Goal: Register for event/course

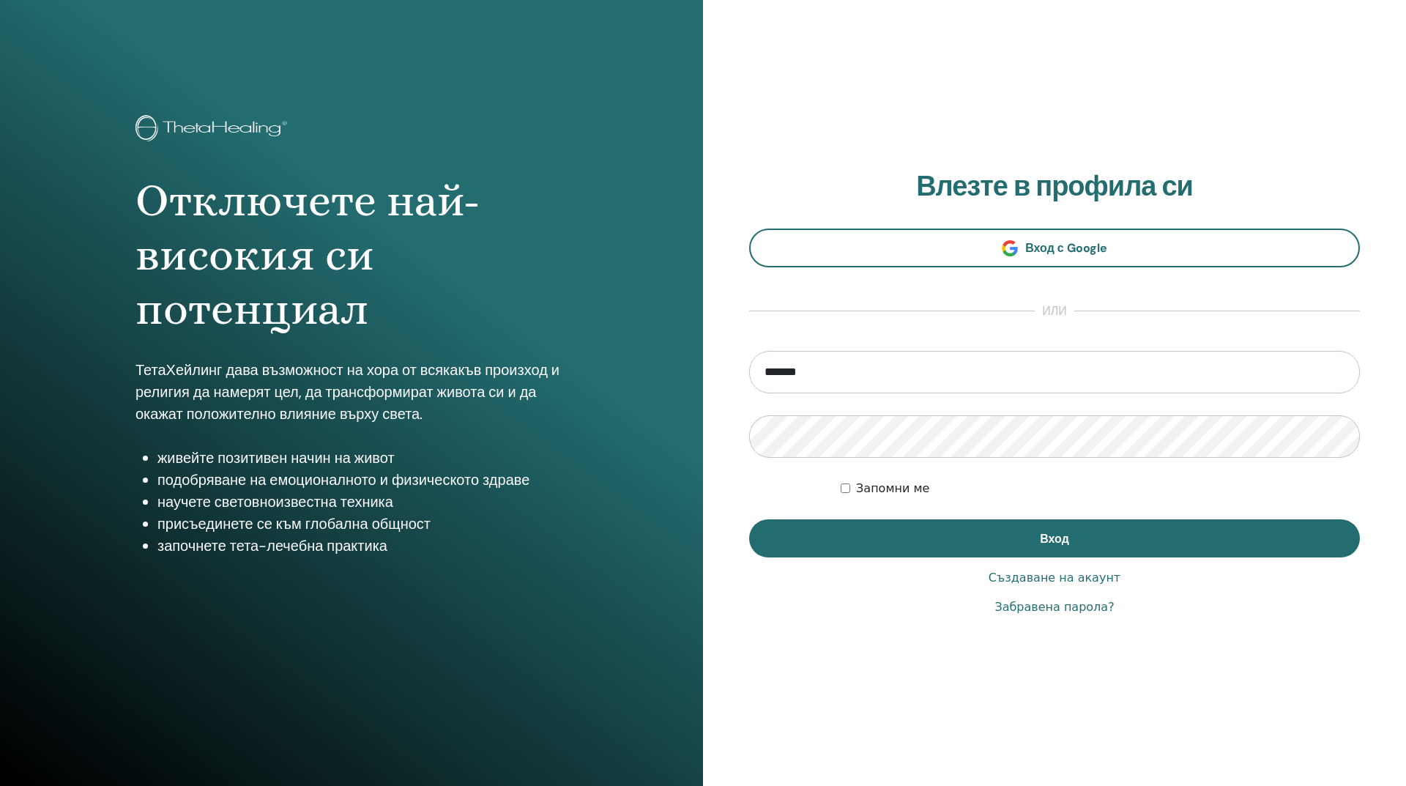
type input "**********"
click at [1287, 488] on div "Запомни ме" at bounding box center [1100, 489] width 519 height 18
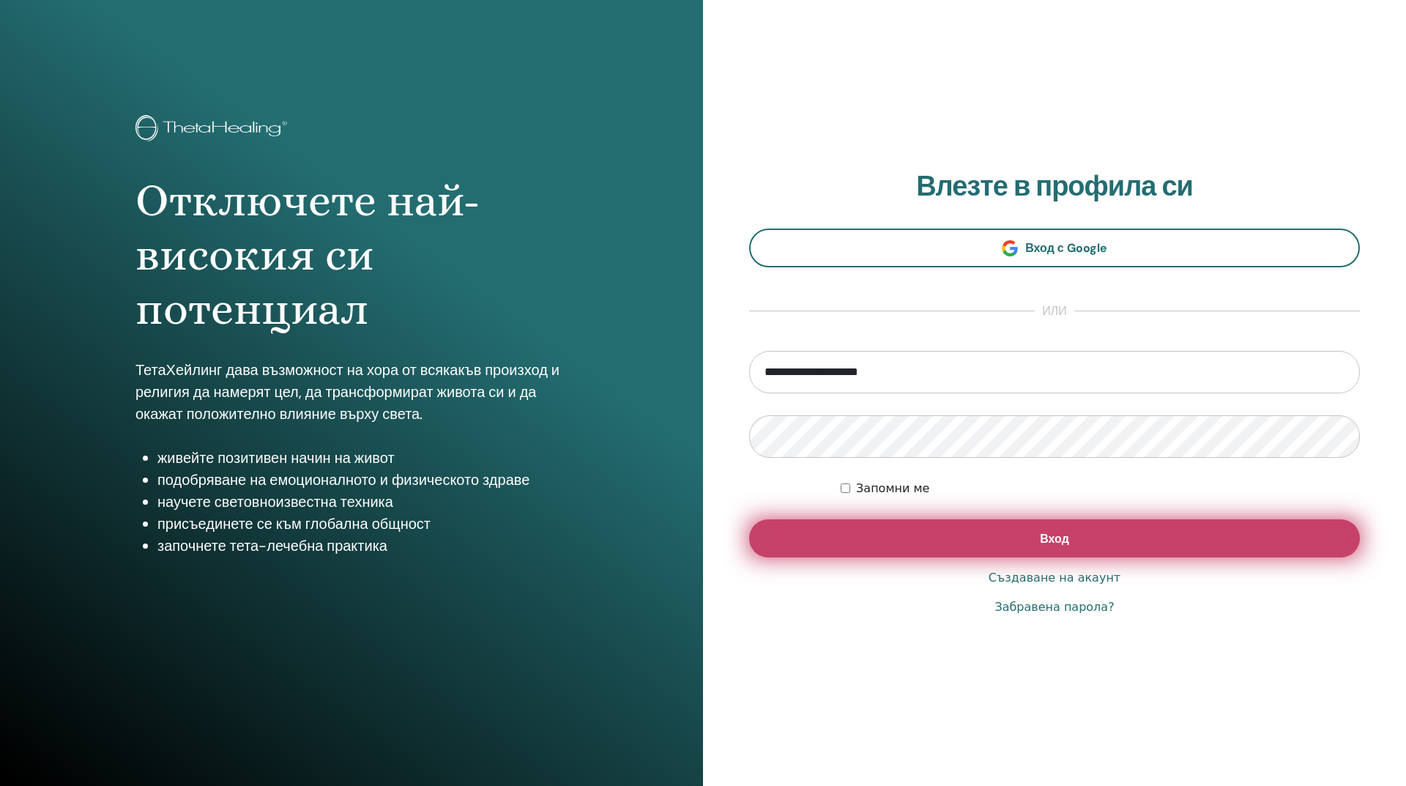
click at [1056, 535] on font "Вход" at bounding box center [1054, 538] width 29 height 15
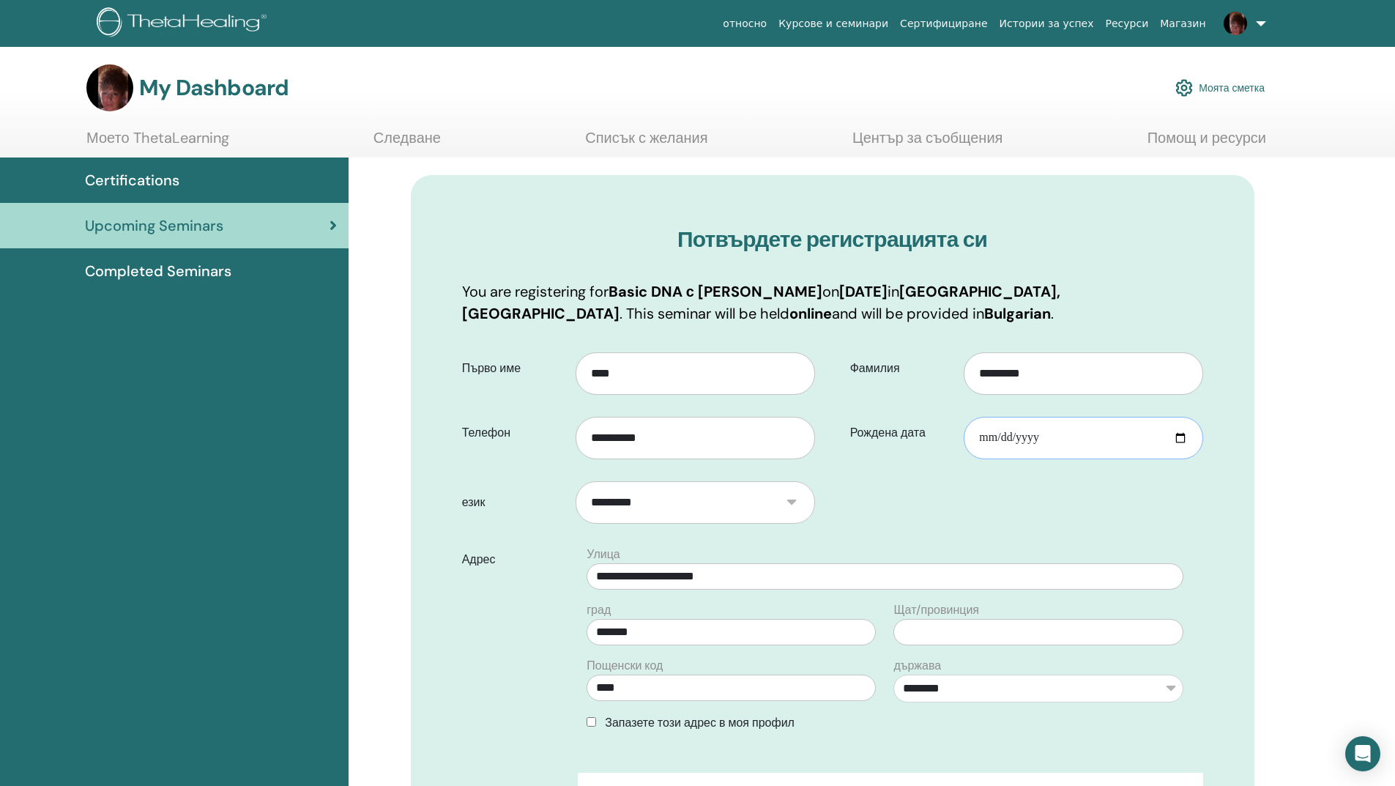
click at [1068, 434] on input "**********" at bounding box center [1083, 438] width 239 height 42
type input "**********"
click at [1082, 510] on form "**********" at bounding box center [832, 660] width 763 height 636
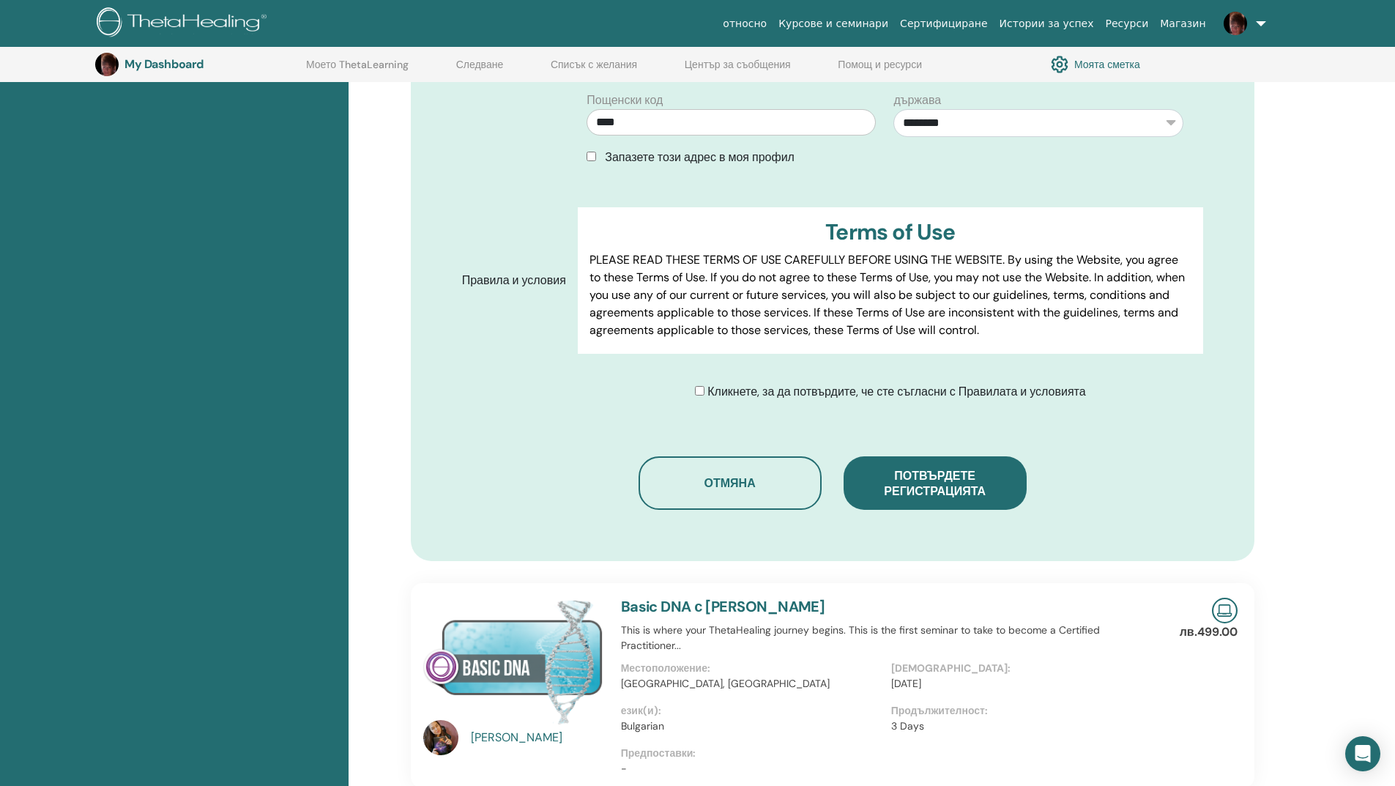
scroll to position [621, 0]
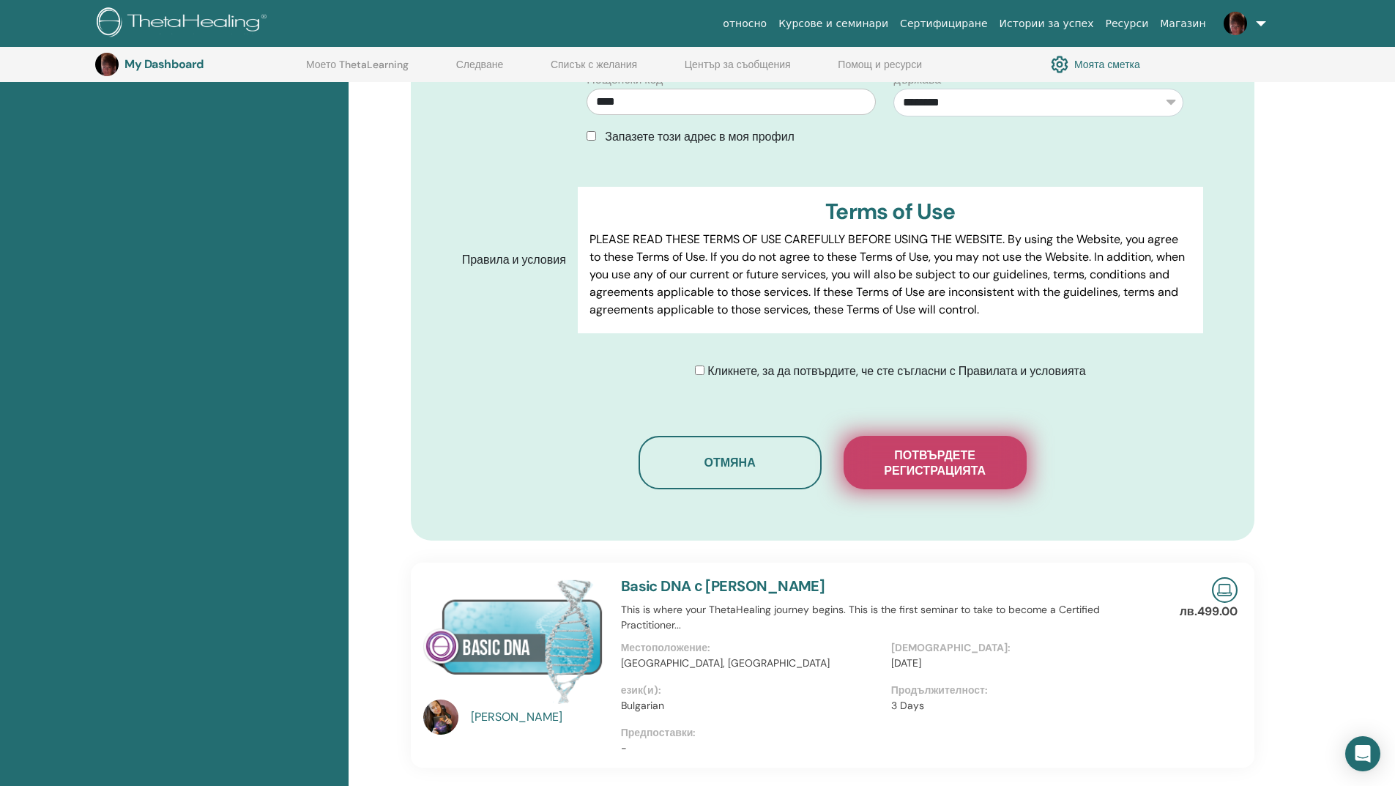
click at [917, 464] on span "Потвърдете регистрацията" at bounding box center [935, 462] width 146 height 31
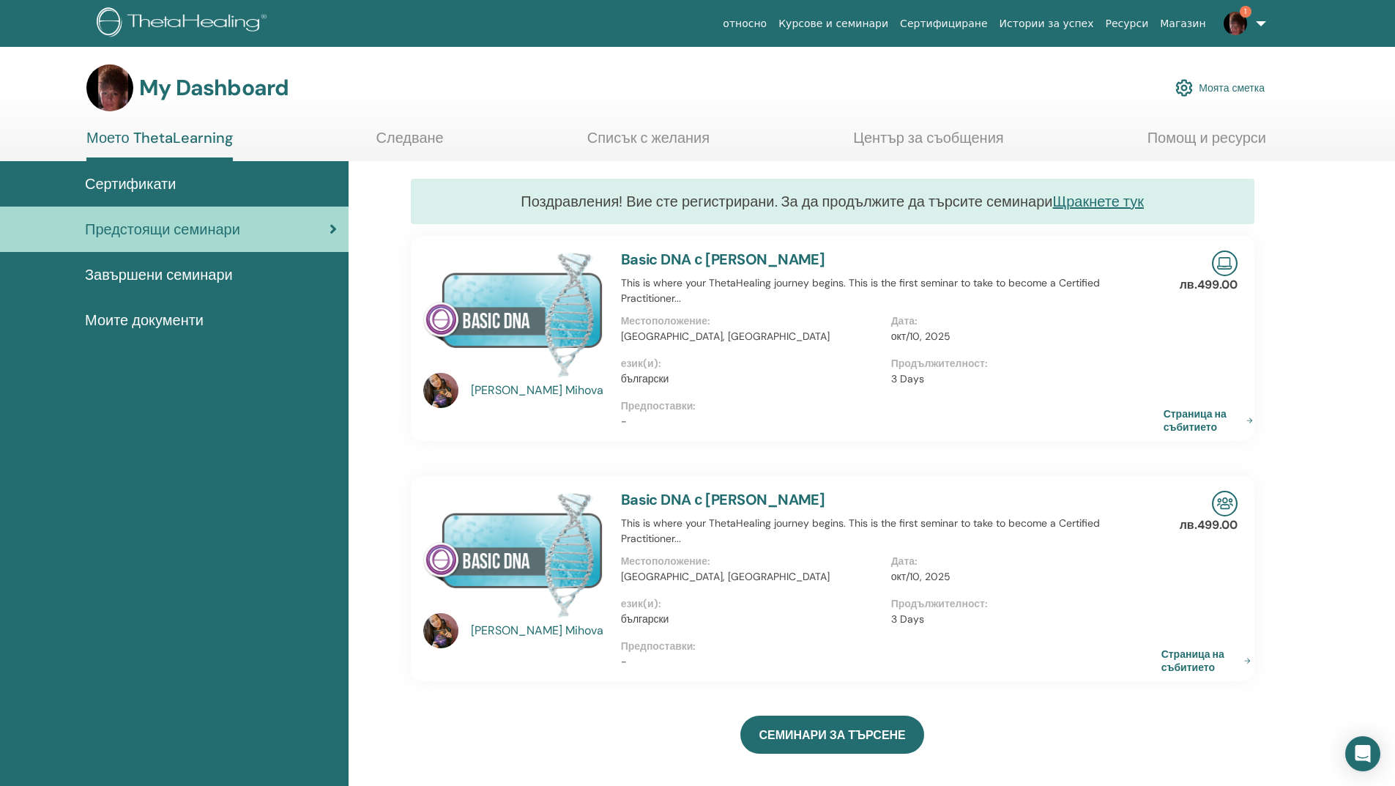
click at [1195, 419] on link "Страница на събитието" at bounding box center [1211, 420] width 95 height 26
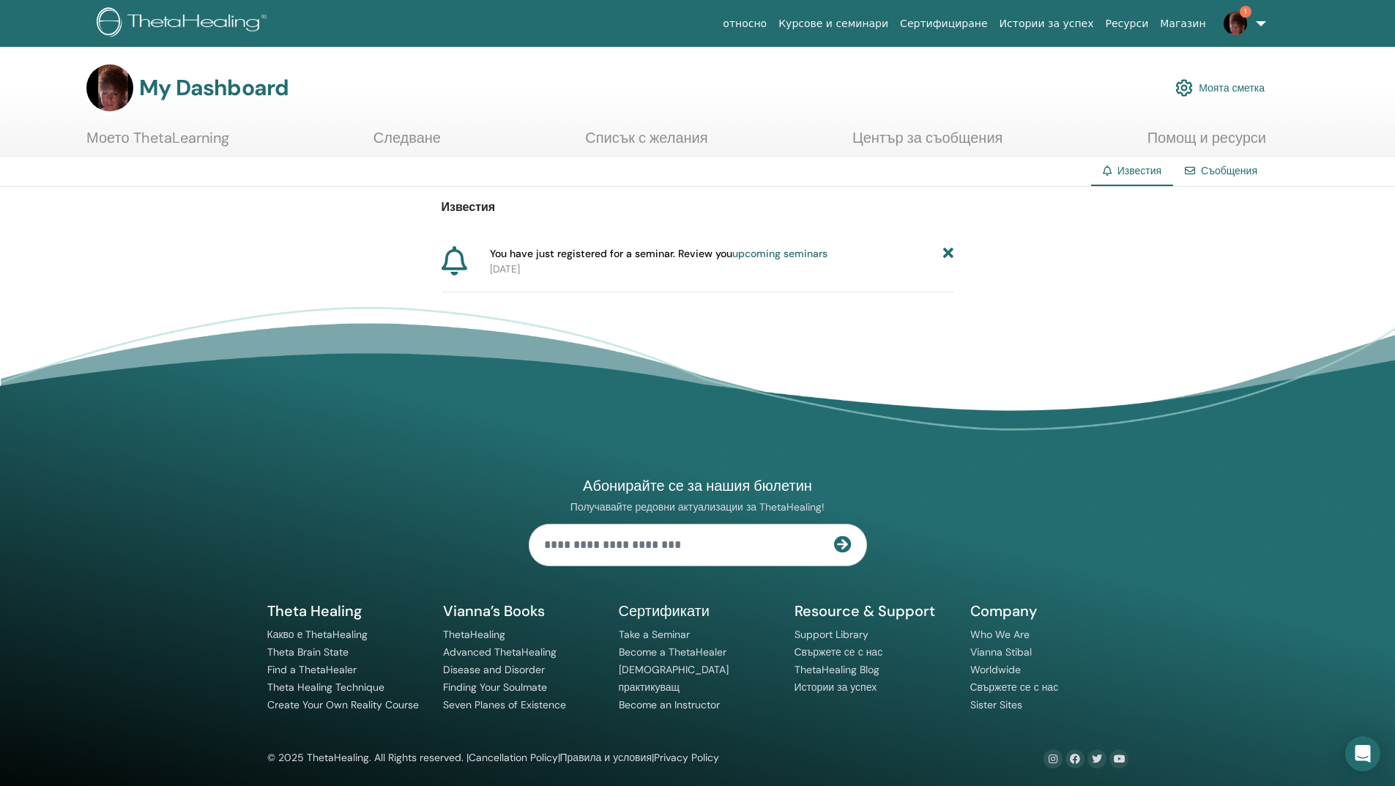
click at [756, 253] on link "upcoming seminars" at bounding box center [779, 253] width 95 height 13
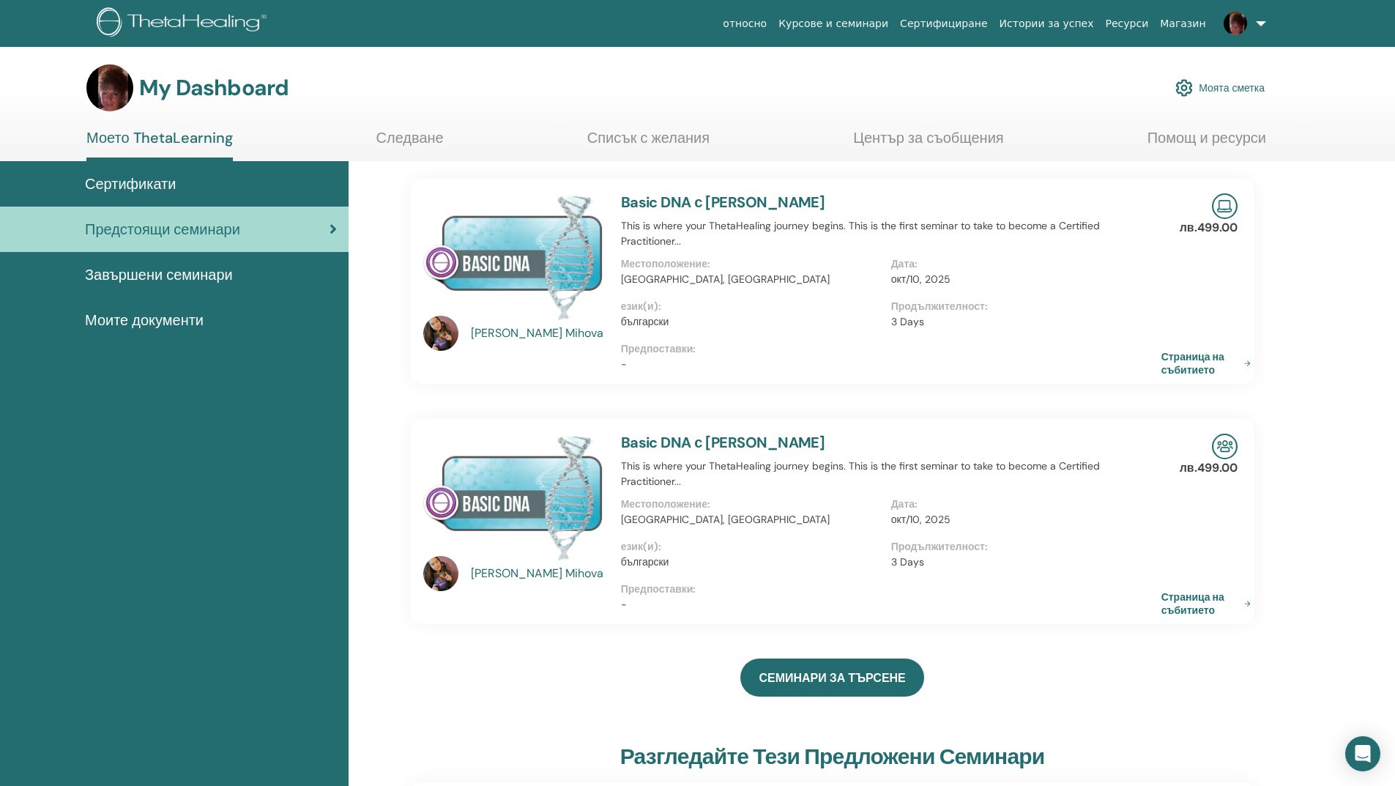
click at [1258, 21] on link at bounding box center [1242, 23] width 60 height 47
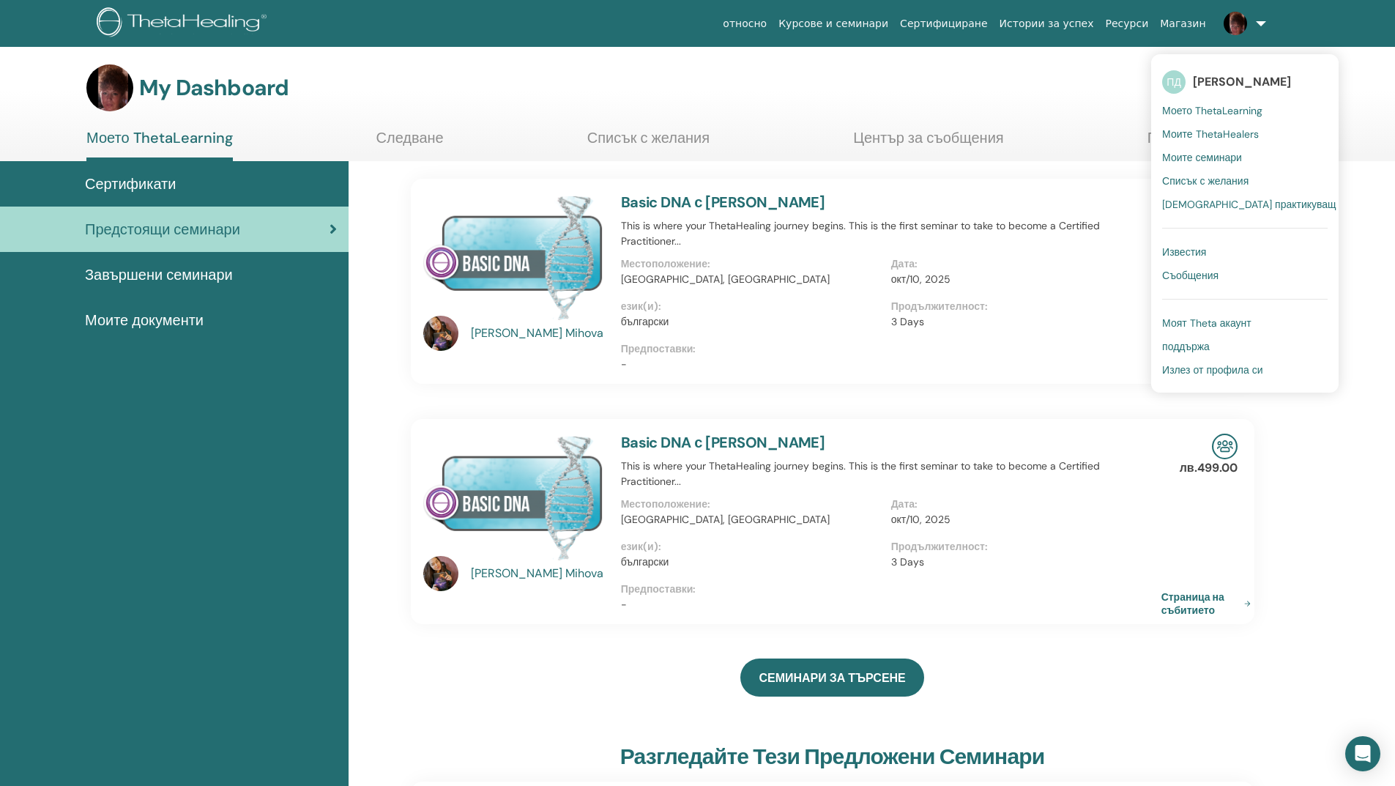
click at [1249, 327] on span "Моят Theta акаунт" at bounding box center [1206, 322] width 89 height 13
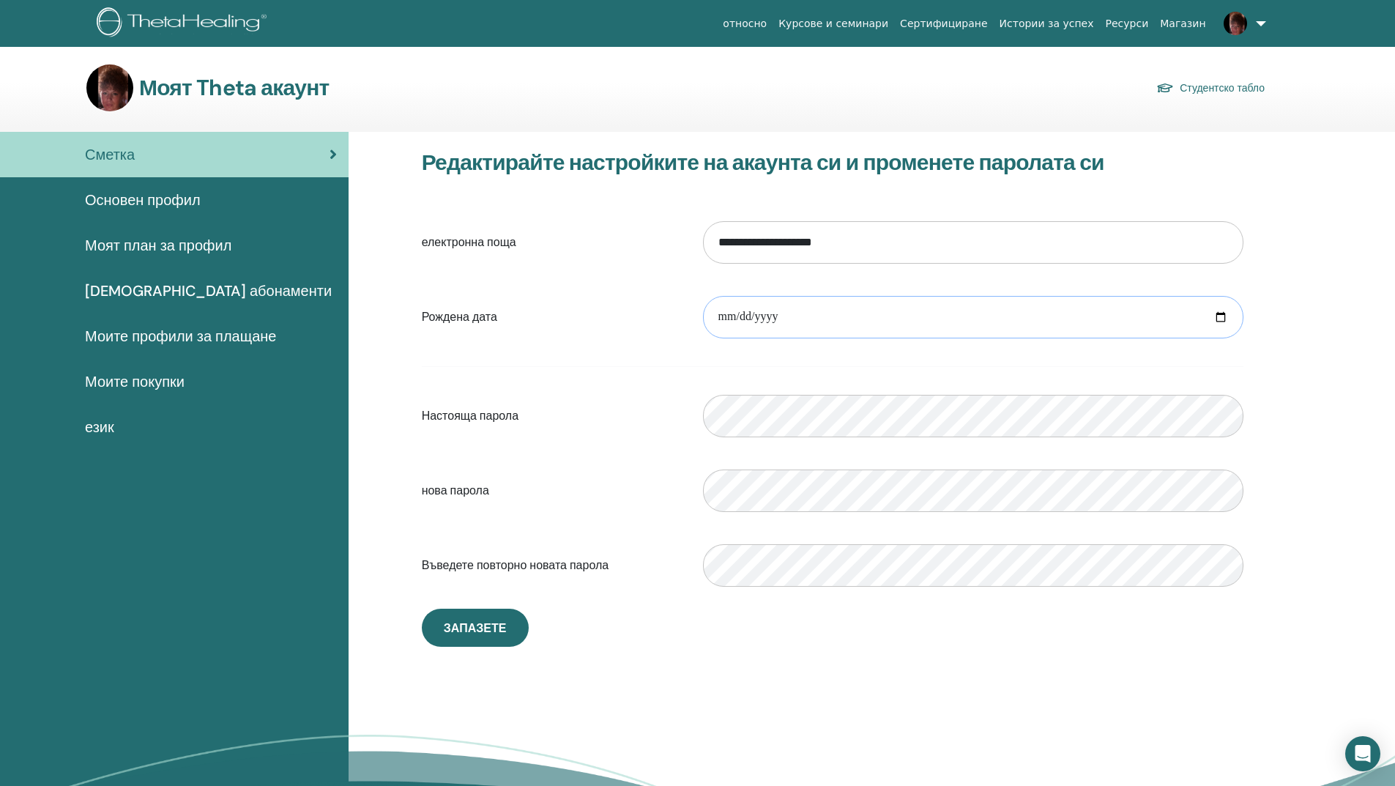
click at [833, 315] on input "**********" at bounding box center [973, 317] width 540 height 42
type input "**********"
click at [471, 627] on span "Запазете" at bounding box center [475, 627] width 63 height 15
click at [182, 198] on span "Основен профил" at bounding box center [143, 200] width 116 height 22
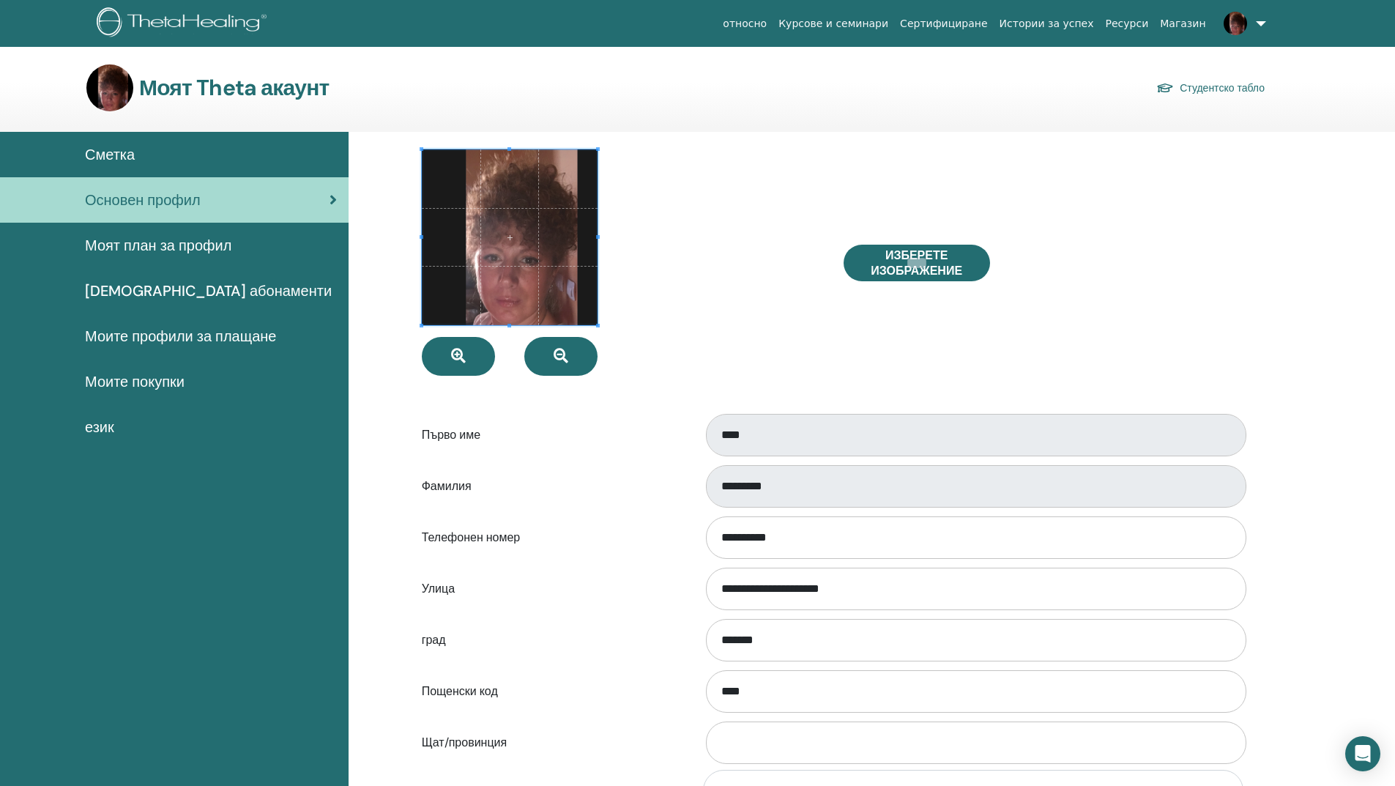
click at [889, 25] on link "Курсове и семинари" at bounding box center [834, 23] width 122 height 27
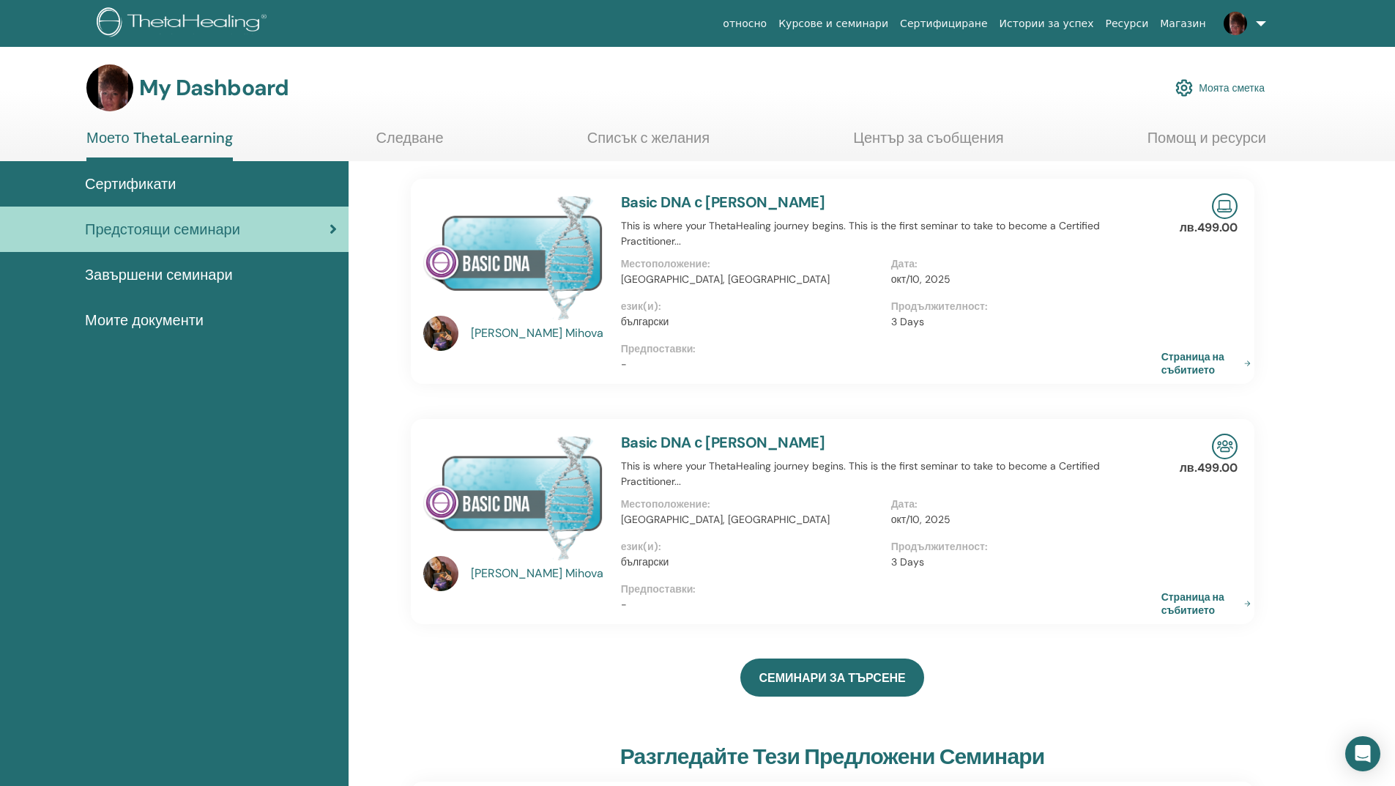
click at [797, 291] on div "Местоположение : Bulgaria, Bulgaria" at bounding box center [756, 277] width 270 height 42
click at [545, 242] on img at bounding box center [513, 256] width 180 height 127
drag, startPoint x: 1167, startPoint y: 486, endPoint x: 1344, endPoint y: 540, distance: 185.3
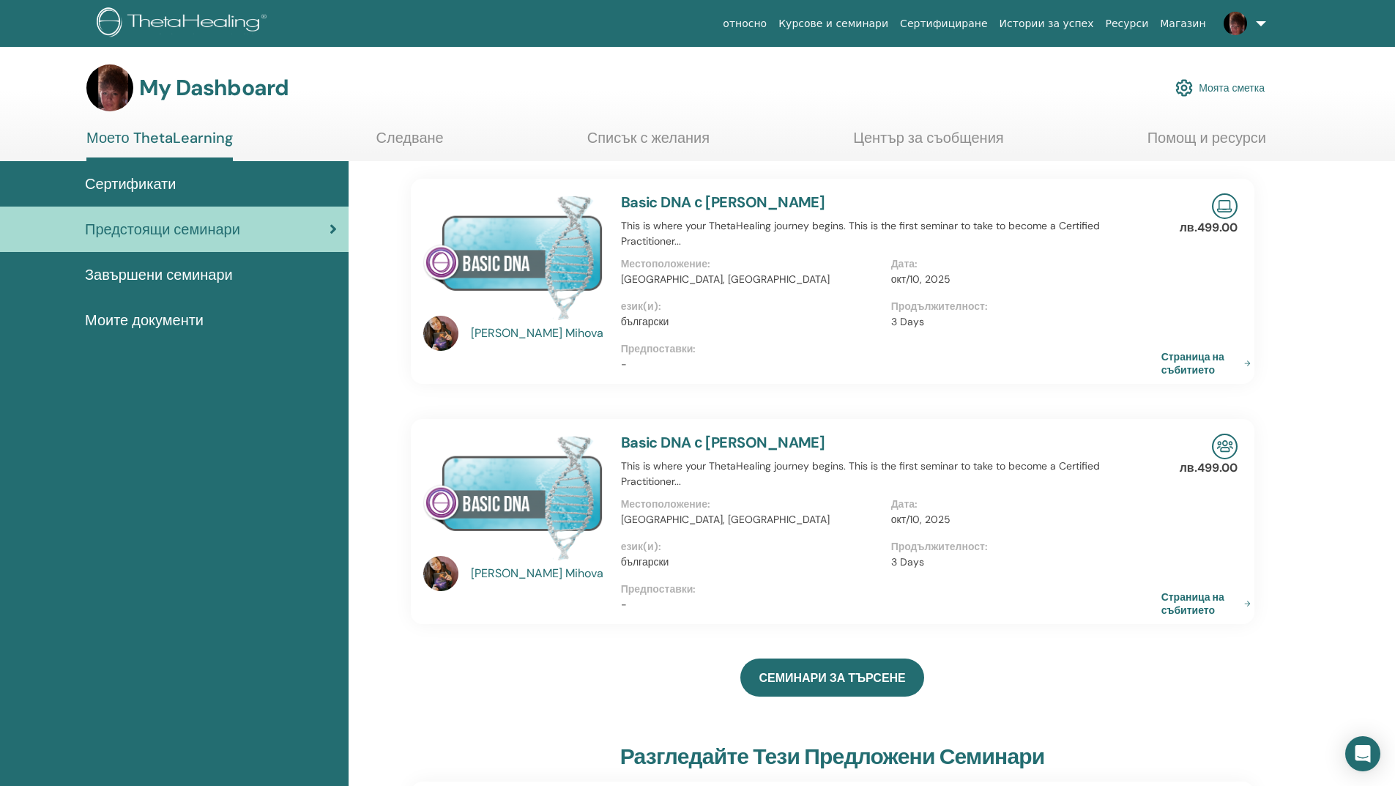
click at [1221, 211] on img at bounding box center [1225, 206] width 26 height 26
drag, startPoint x: 1114, startPoint y: 292, endPoint x: 1362, endPoint y: 349, distance: 254.7
click at [1245, 363] on link "Страница на събитието" at bounding box center [1211, 363] width 95 height 26
click at [1085, 551] on p "Продължителност :" at bounding box center [1021, 546] width 261 height 15
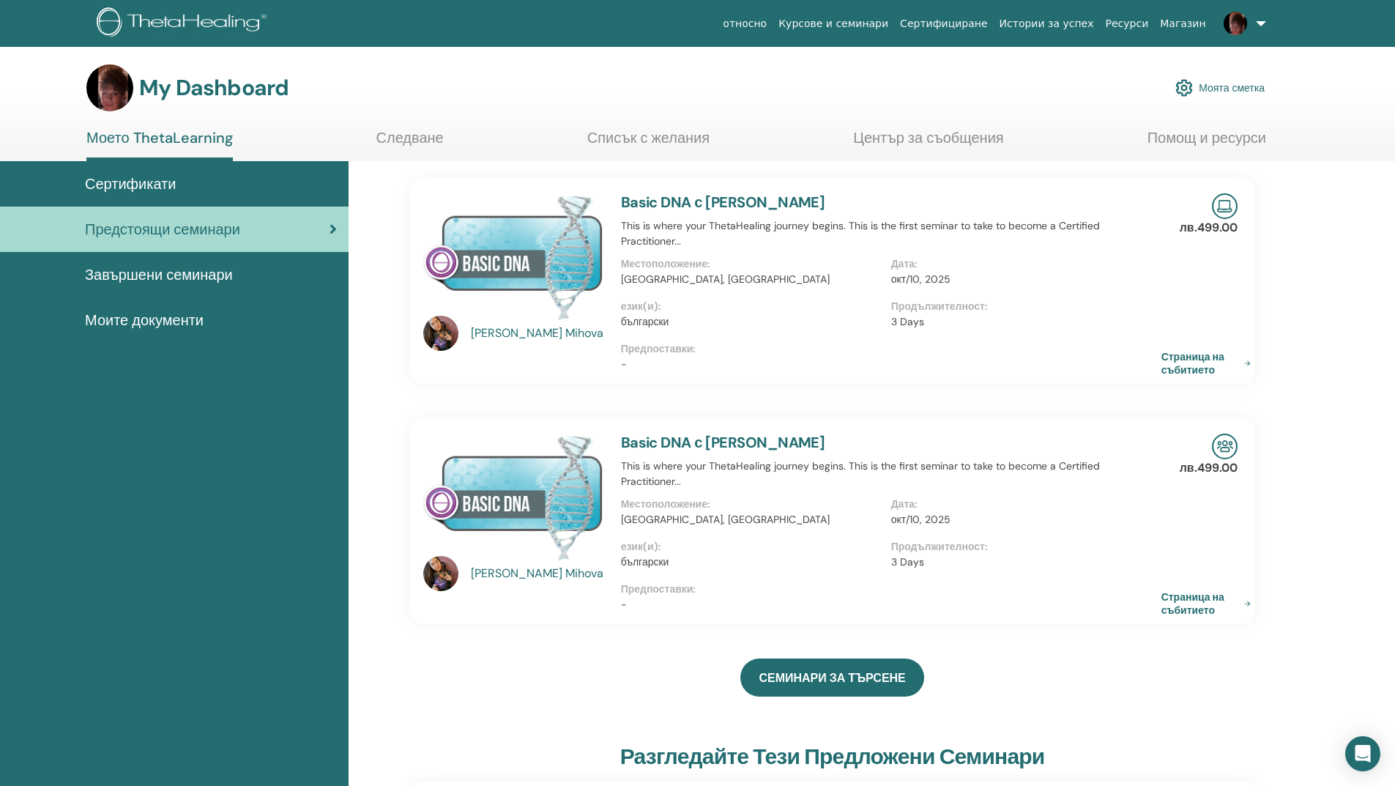
click at [1085, 551] on p "Продължителност :" at bounding box center [1021, 546] width 261 height 15
click at [1203, 605] on link "Страница на събитието" at bounding box center [1211, 603] width 95 height 26
drag, startPoint x: 477, startPoint y: 263, endPoint x: 1103, endPoint y: 316, distance: 628.4
click at [1103, 316] on p "3 Days" at bounding box center [1021, 321] width 261 height 15
click at [1100, 314] on p "3 Days" at bounding box center [1021, 321] width 261 height 15
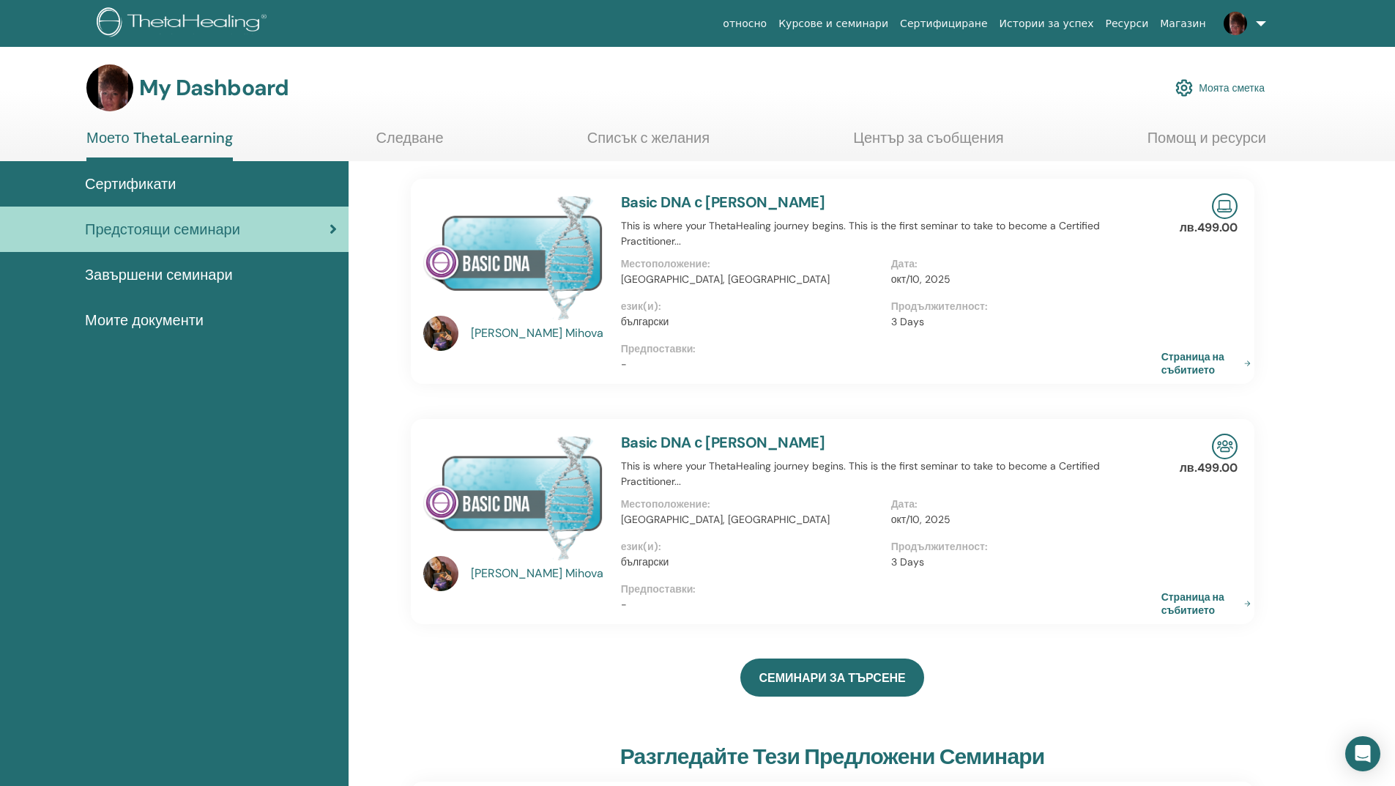
click at [1100, 314] on p "3 Days" at bounding box center [1021, 321] width 261 height 15
drag, startPoint x: 1098, startPoint y: 313, endPoint x: 1361, endPoint y: 428, distance: 286.9
click at [1182, 140] on link "Помощ и ресурси" at bounding box center [1206, 143] width 119 height 29
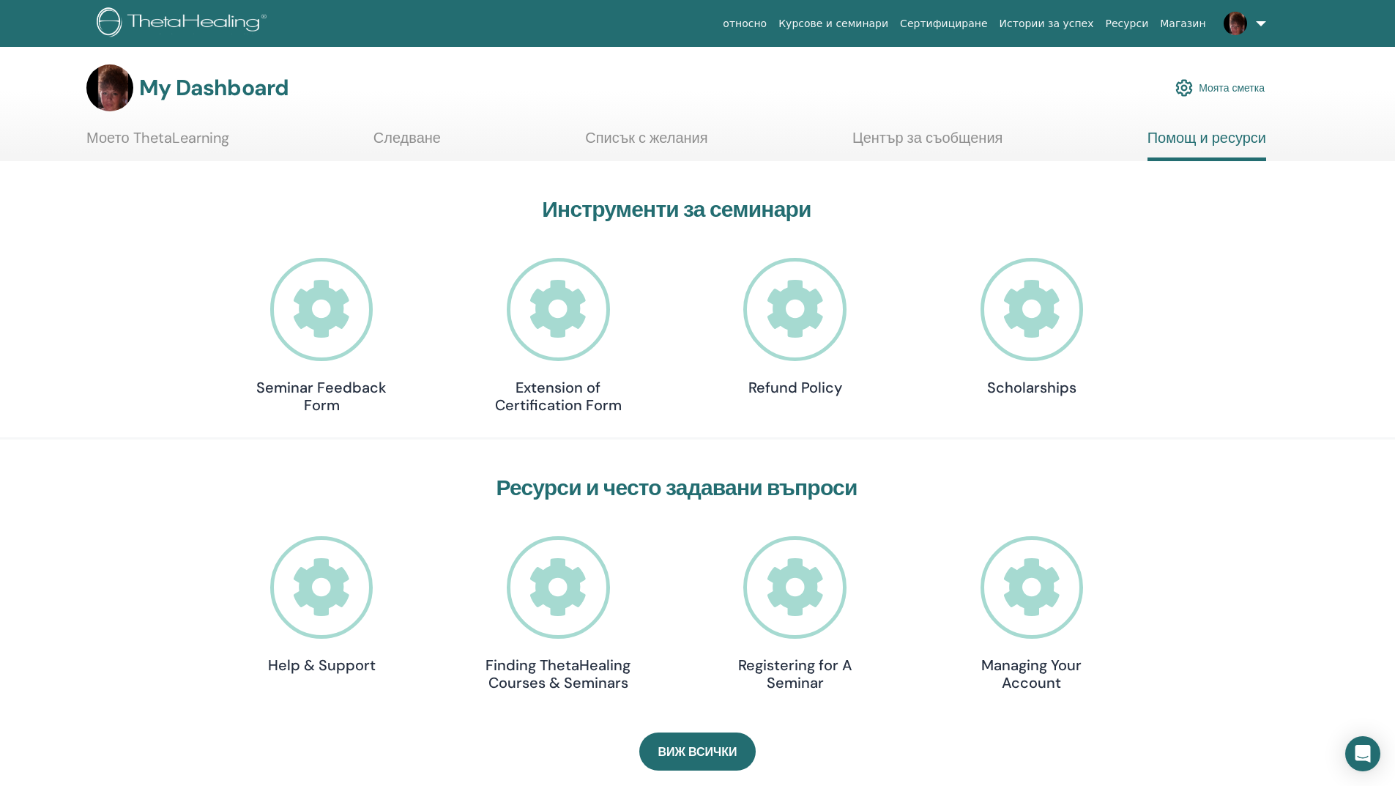
click at [917, 139] on link "Център за съобщения" at bounding box center [927, 143] width 151 height 29
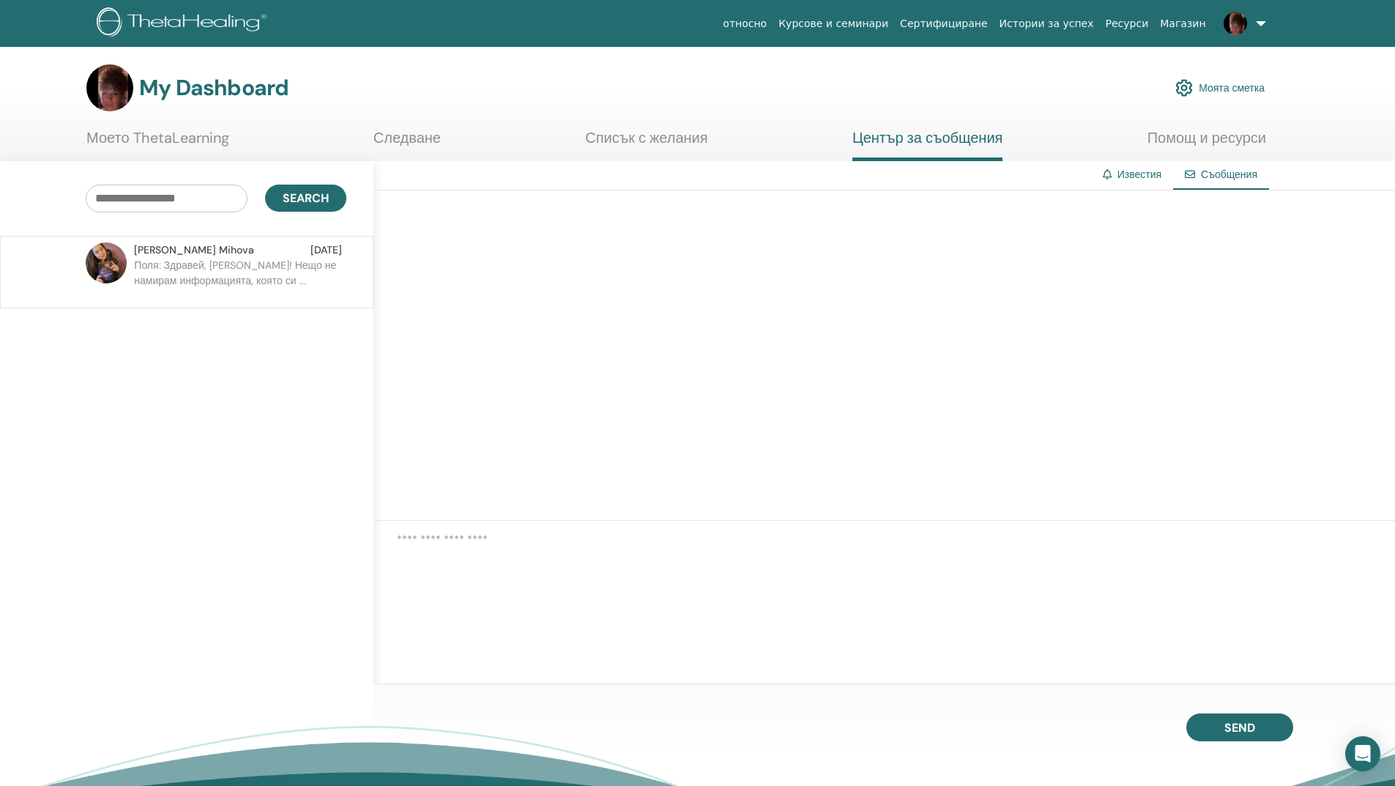
click at [137, 139] on link "Моето ThetaLearning" at bounding box center [157, 143] width 143 height 29
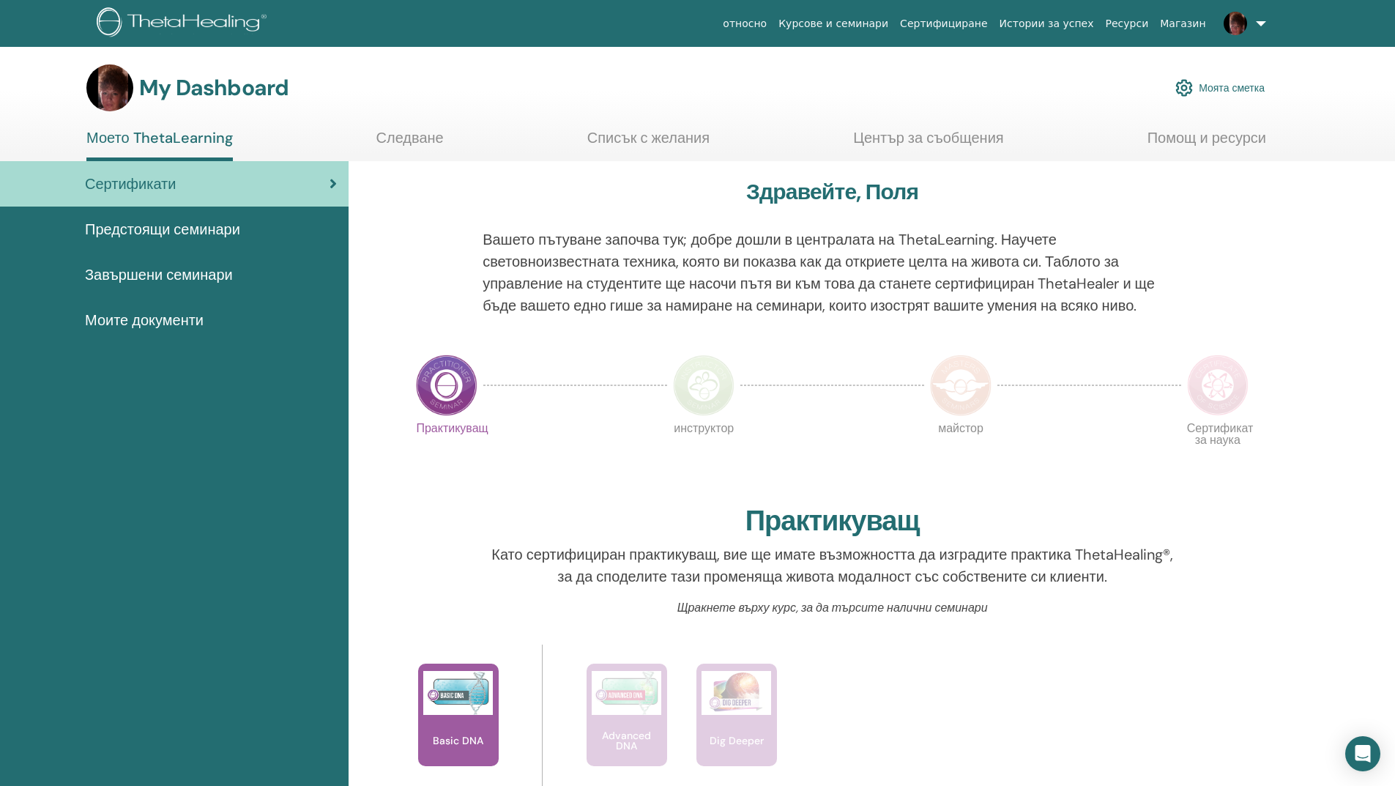
click at [217, 231] on span "Предстоящи семинари" at bounding box center [162, 229] width 155 height 22
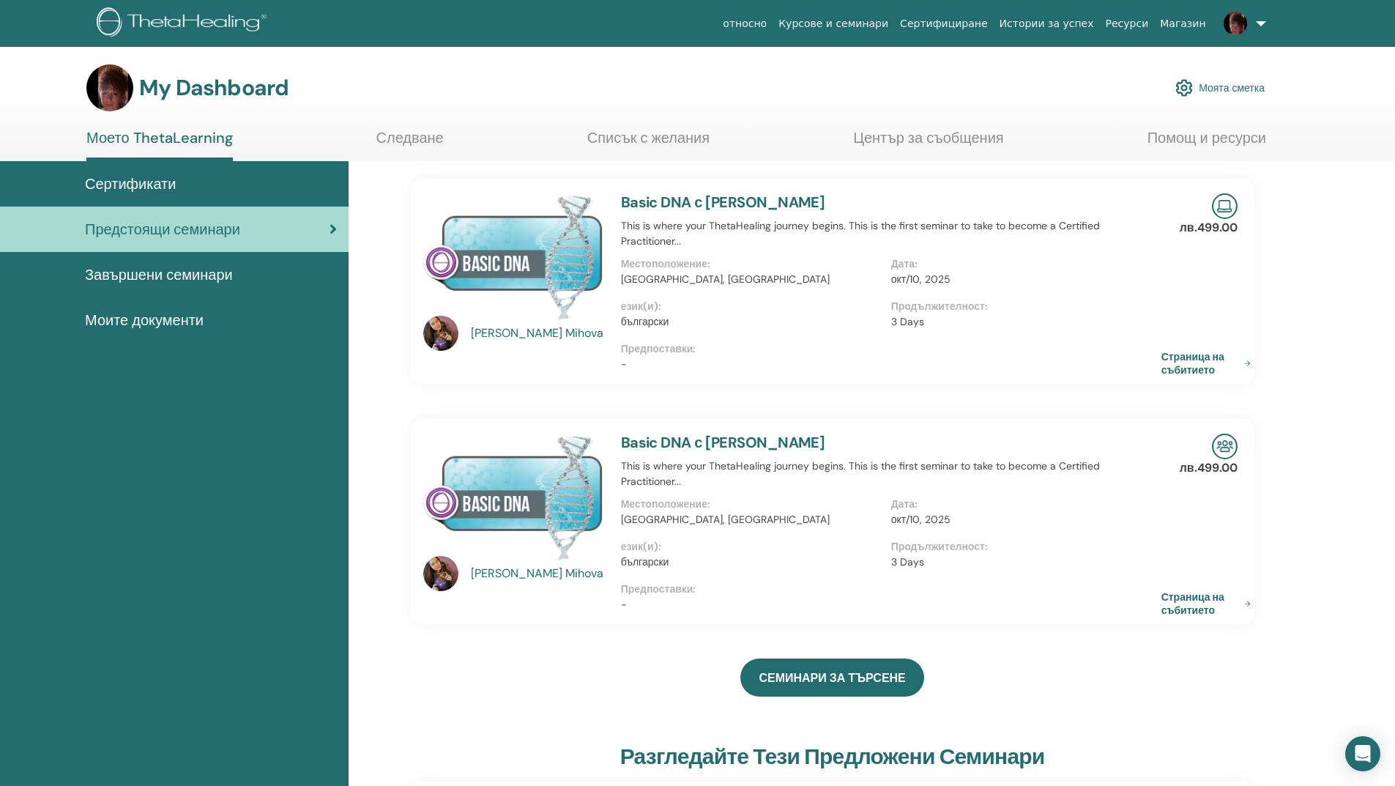
click at [1264, 21] on link at bounding box center [1242, 23] width 60 height 47
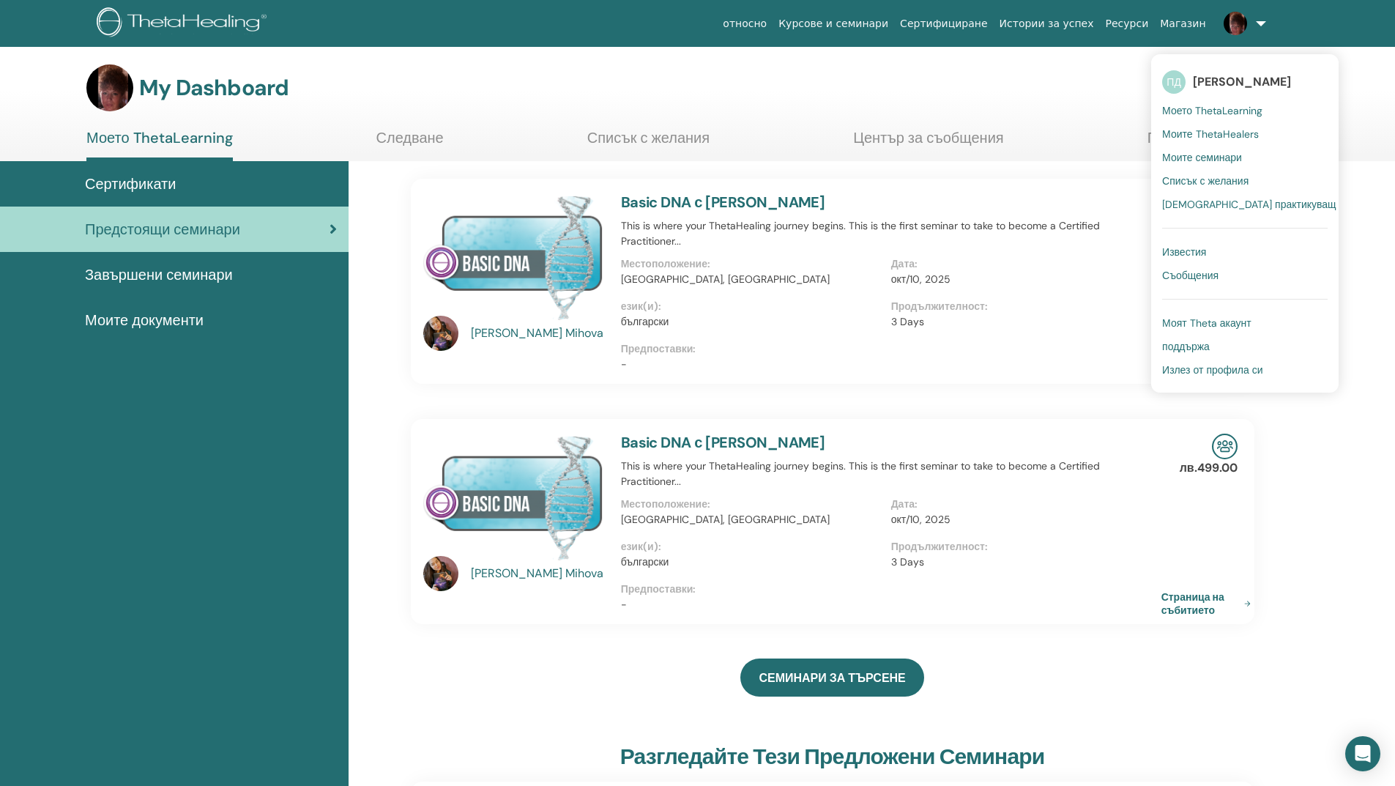
click at [1213, 324] on span "Моят Theta акаунт" at bounding box center [1206, 322] width 89 height 13
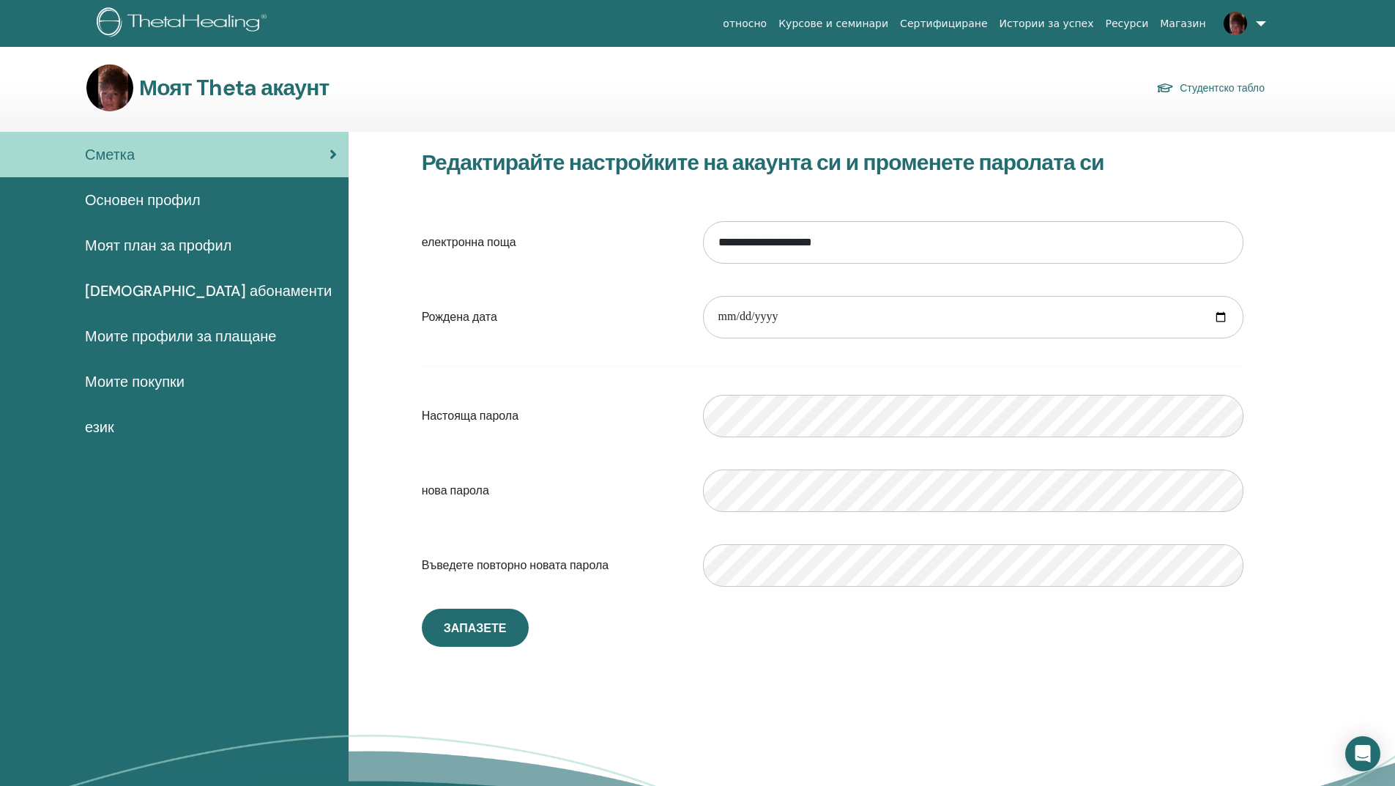
click at [1257, 21] on link at bounding box center [1242, 23] width 60 height 47
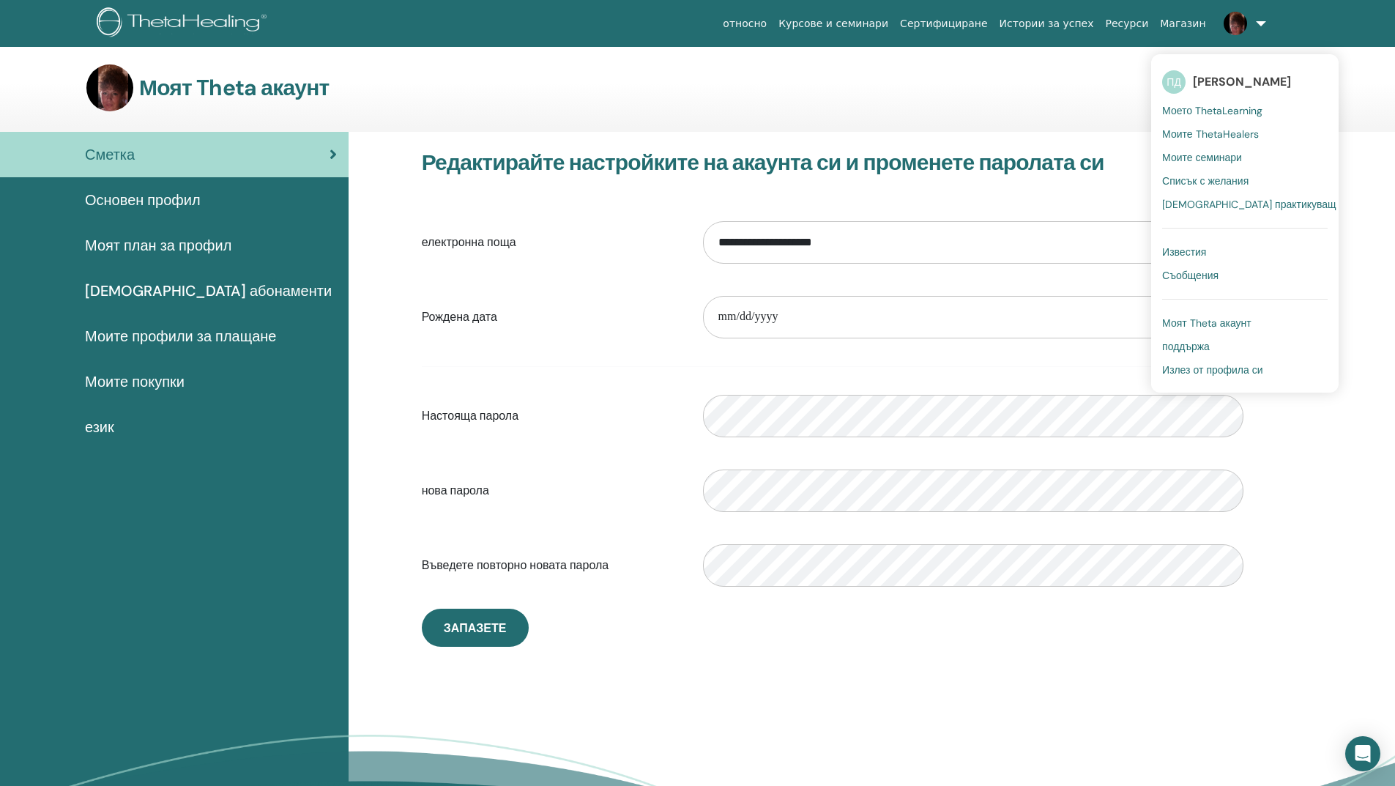
click at [1232, 113] on span "Моето ThetaLearning" at bounding box center [1212, 110] width 100 height 13
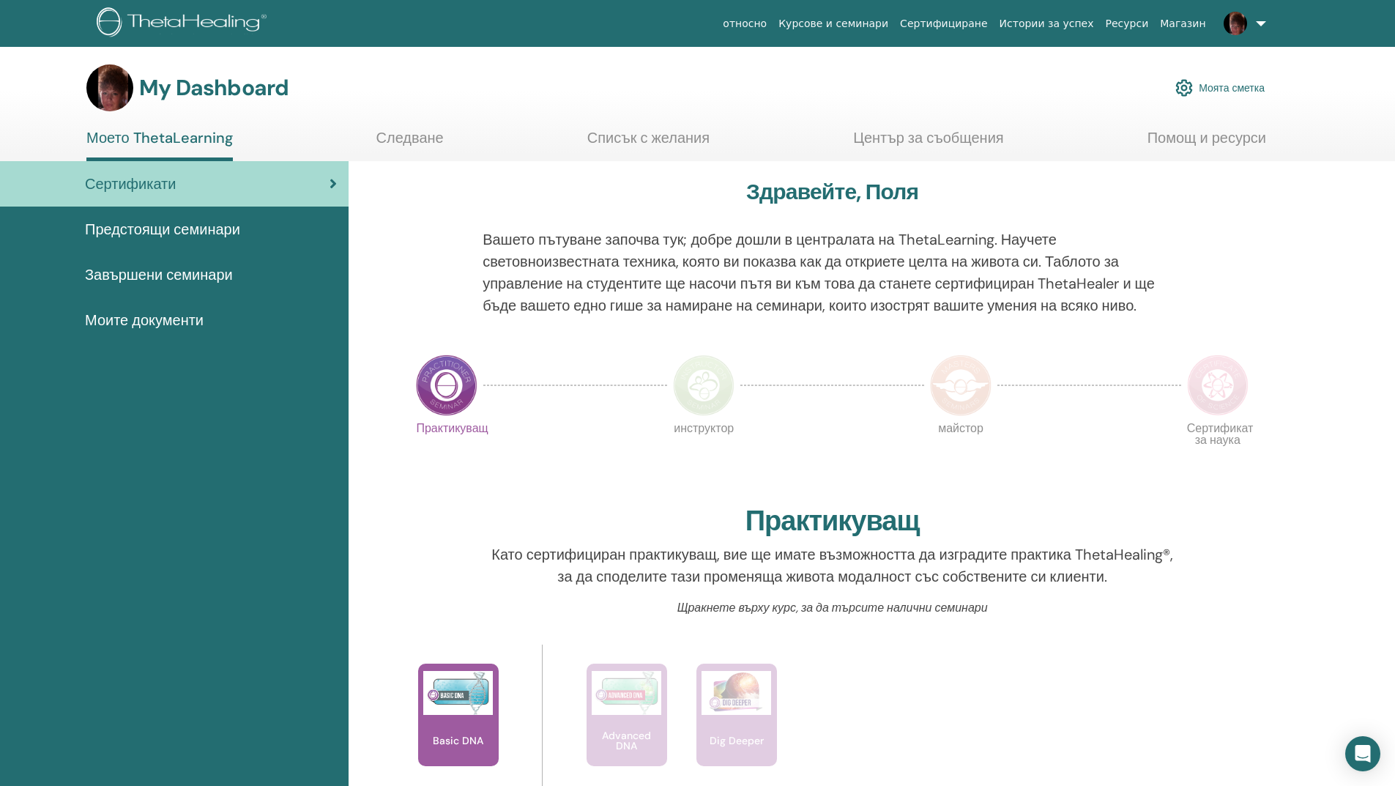
click at [1261, 23] on link at bounding box center [1242, 23] width 60 height 47
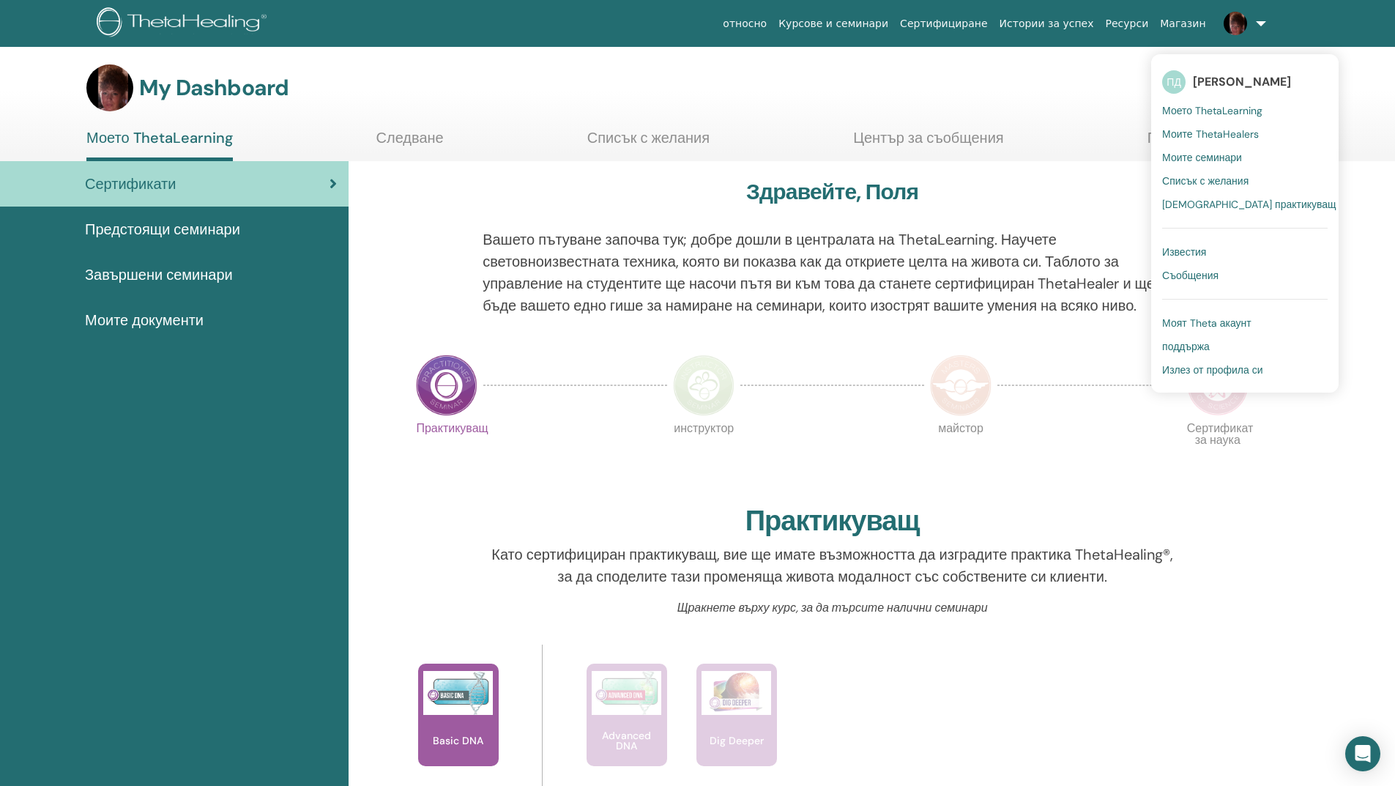
click at [1238, 138] on span "Моите ThetaHealers" at bounding box center [1210, 133] width 96 height 13
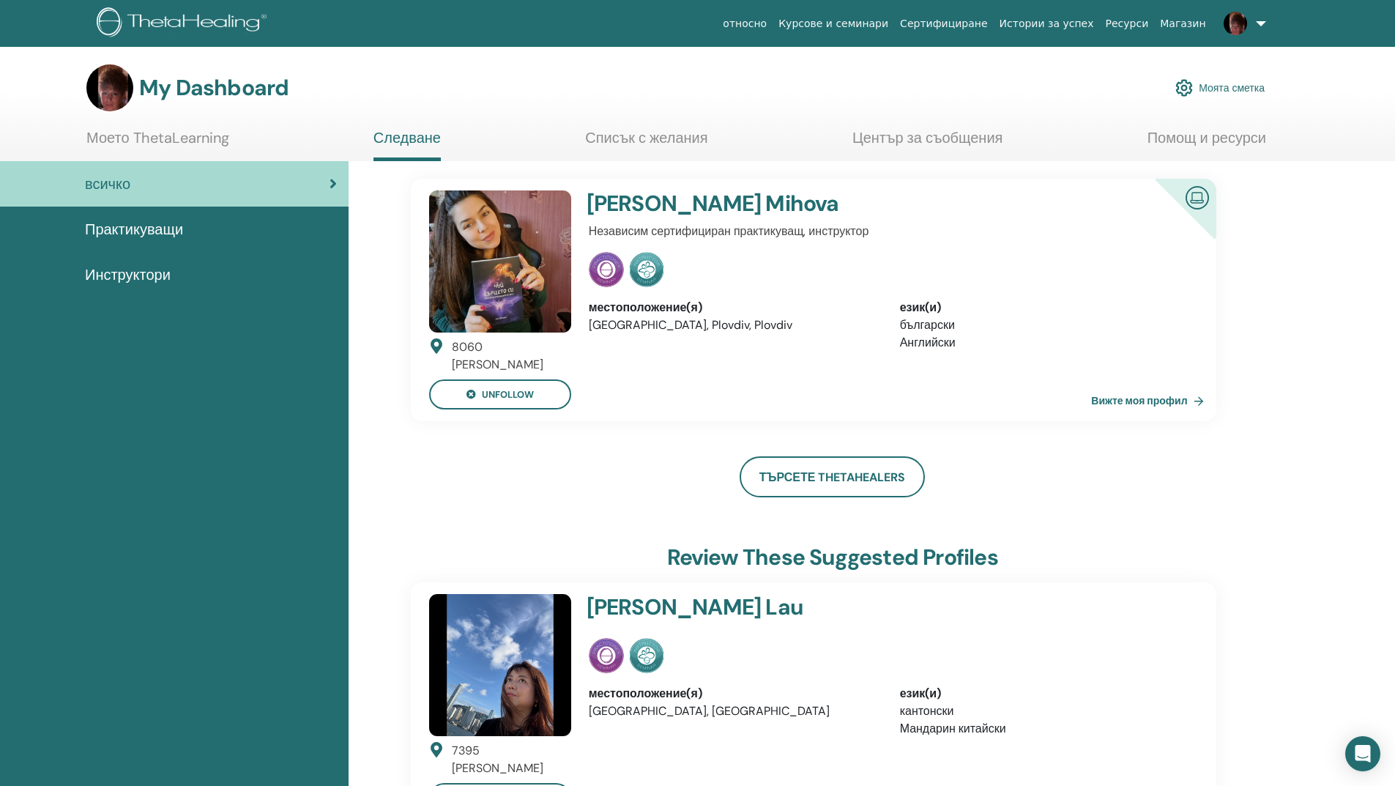
click at [1260, 21] on link at bounding box center [1242, 23] width 60 height 47
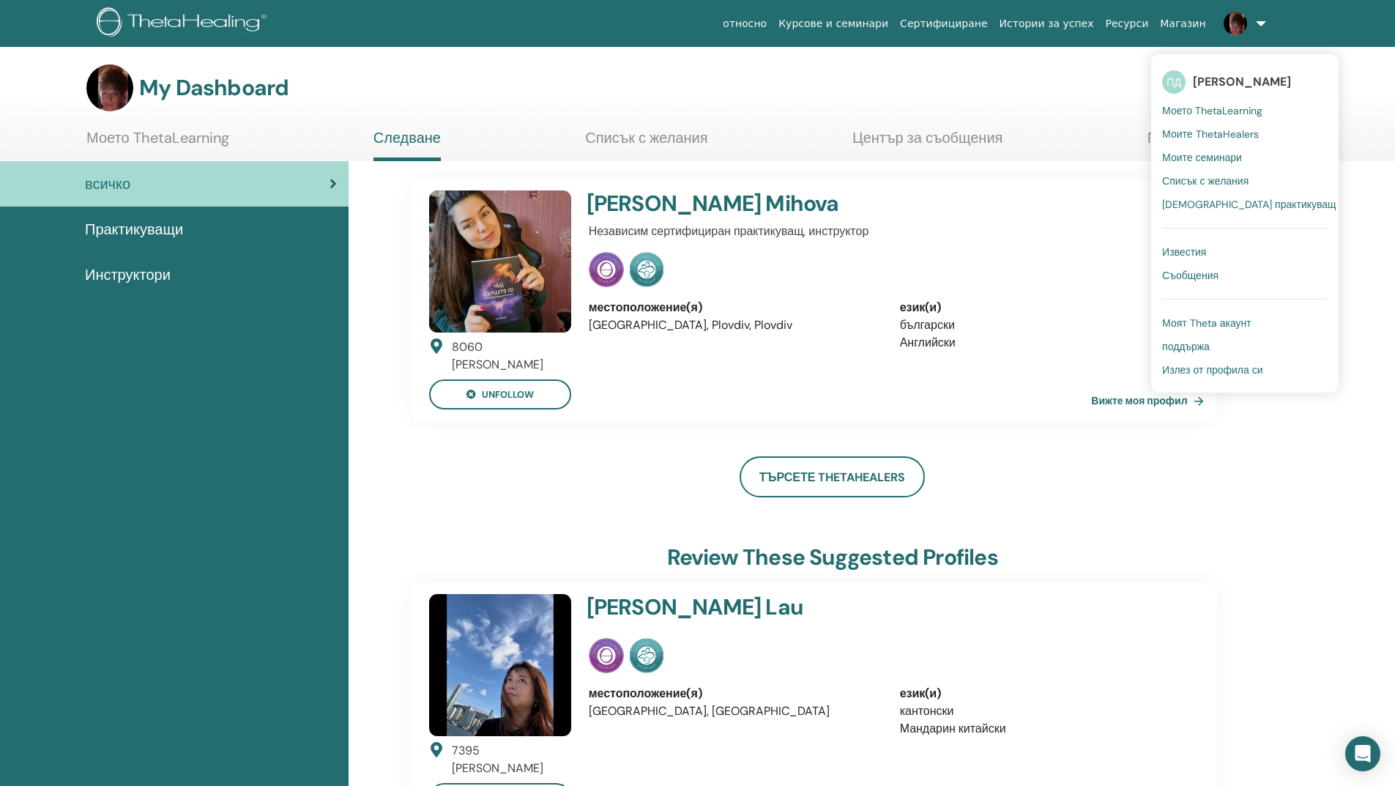
click at [1231, 157] on span "Моите семинари" at bounding box center [1202, 157] width 80 height 13
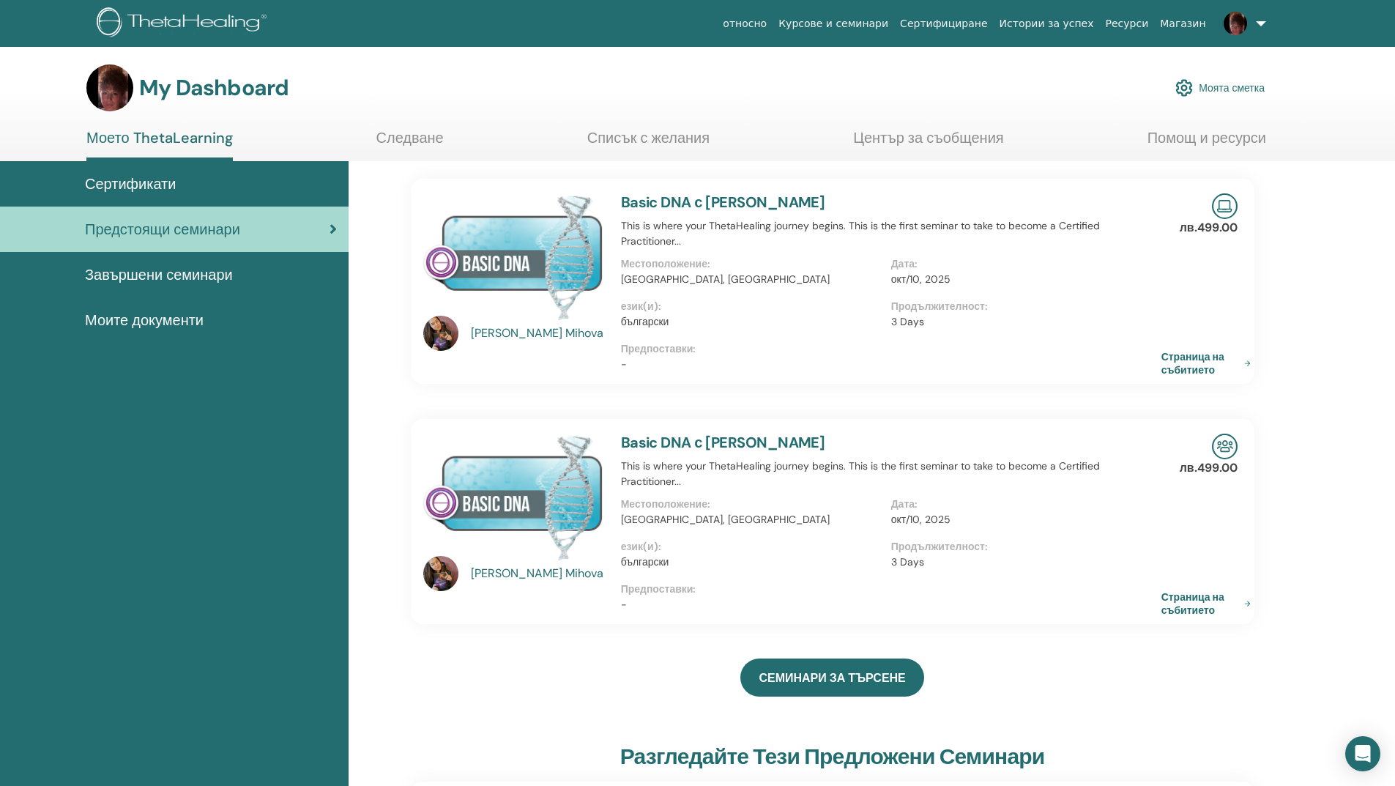
click at [1224, 449] on img at bounding box center [1225, 447] width 26 height 26
click at [1224, 602] on link "Страница на събитието" at bounding box center [1211, 603] width 95 height 26
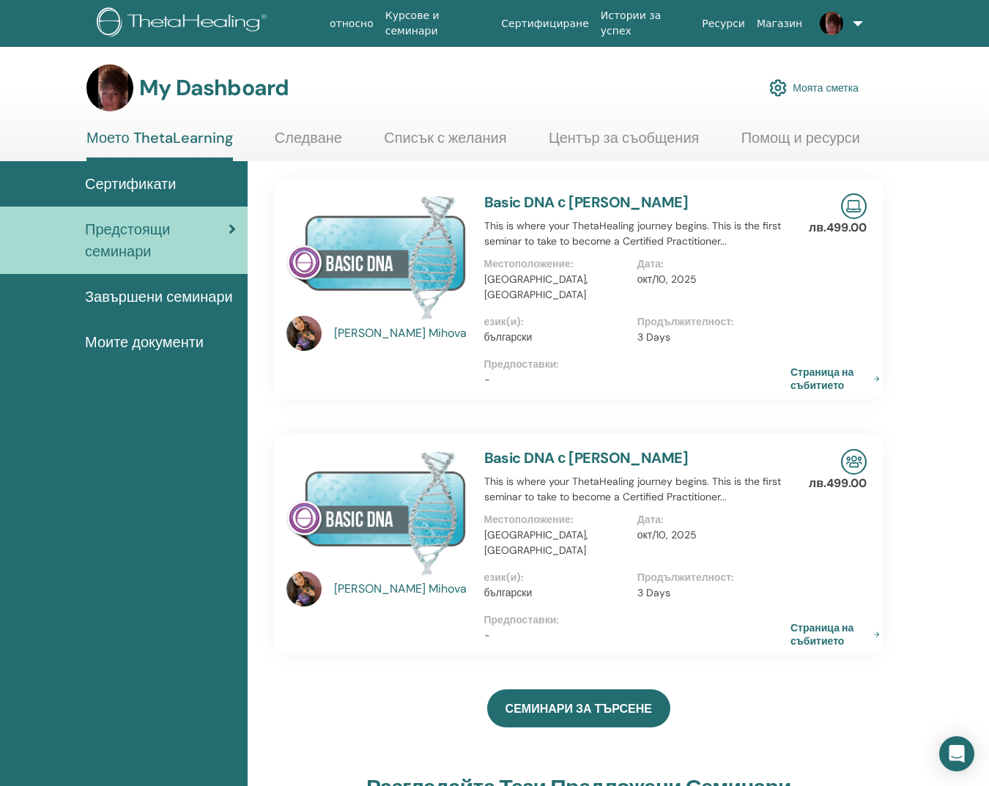
drag, startPoint x: 952, startPoint y: 279, endPoint x: 963, endPoint y: 638, distance: 359.0
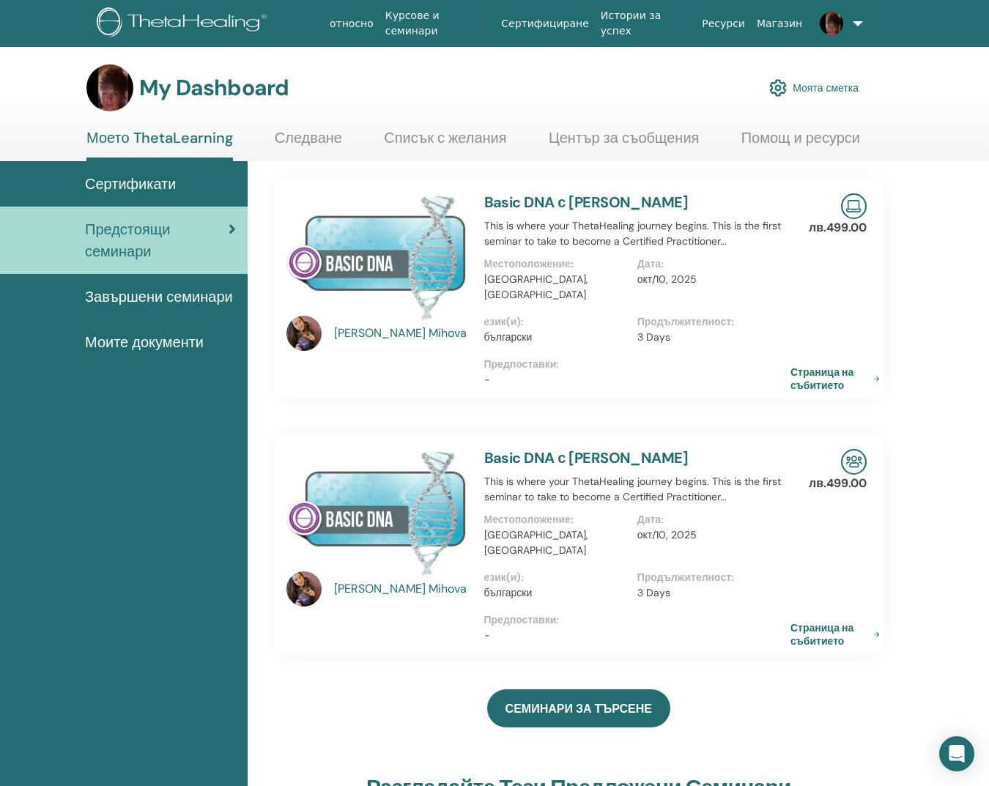
click at [354, 260] on img at bounding box center [376, 256] width 180 height 127
click at [370, 259] on img at bounding box center [376, 256] width 180 height 127
click at [849, 365] on link "Страница на събитието" at bounding box center [839, 378] width 95 height 26
click at [852, 22] on link at bounding box center [837, 23] width 58 height 47
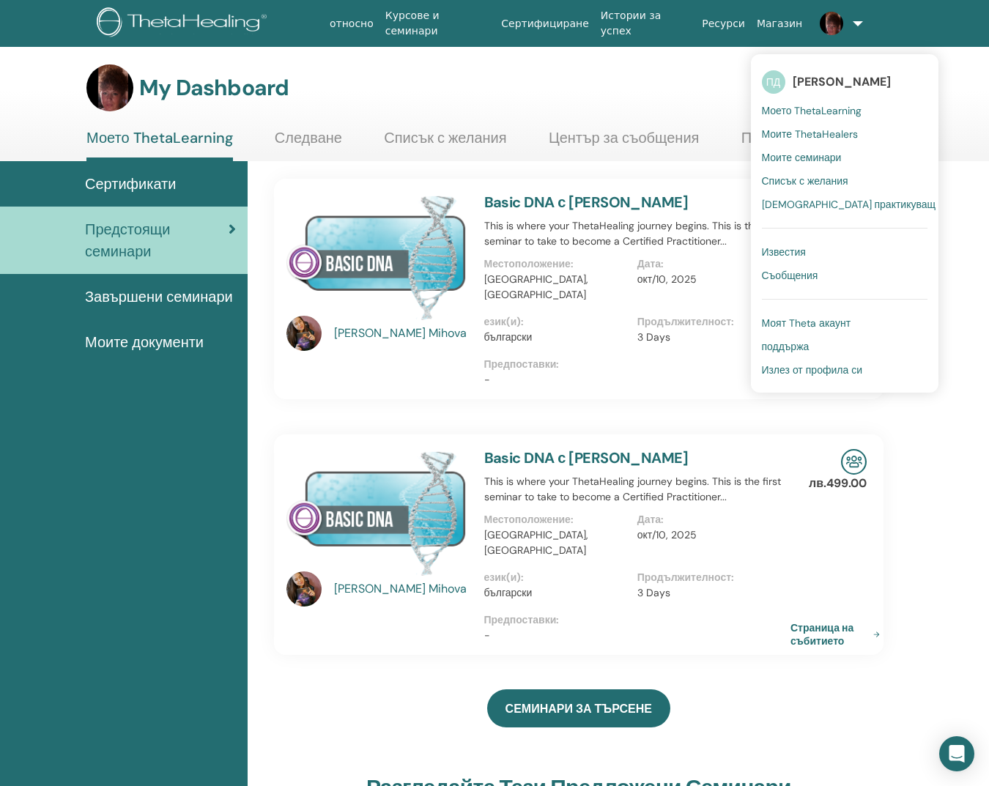
click at [818, 160] on span "Моите семинари" at bounding box center [802, 157] width 80 height 13
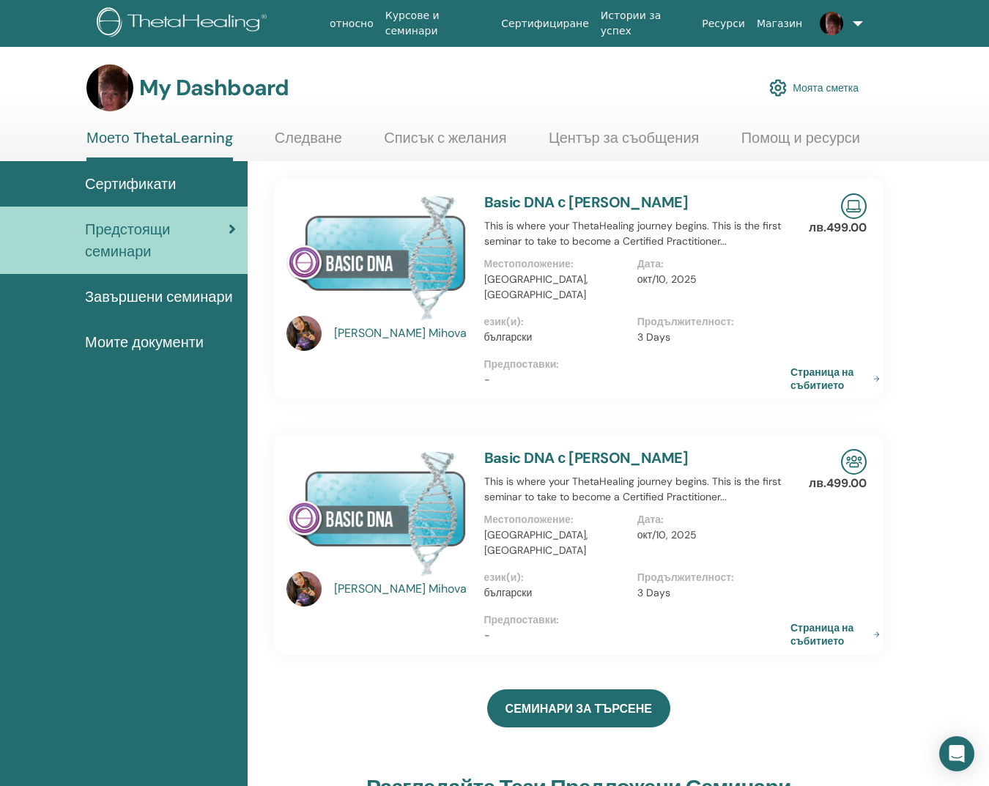
click at [179, 344] on span "Моите документи" at bounding box center [144, 342] width 119 height 22
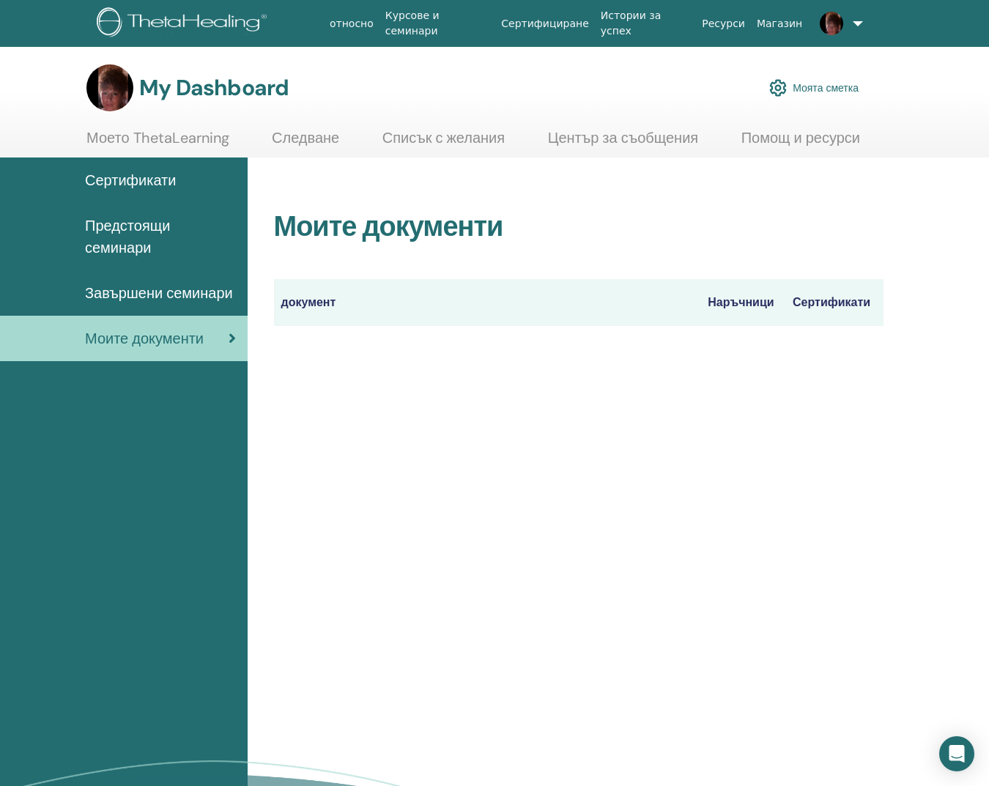
click at [156, 229] on span "Предстоящи семинари" at bounding box center [160, 237] width 151 height 44
